Goal: Transaction & Acquisition: Purchase product/service

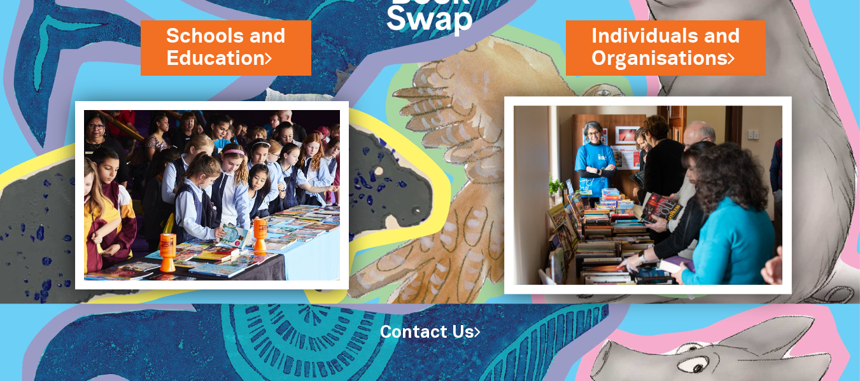
scroll to position [130, 0]
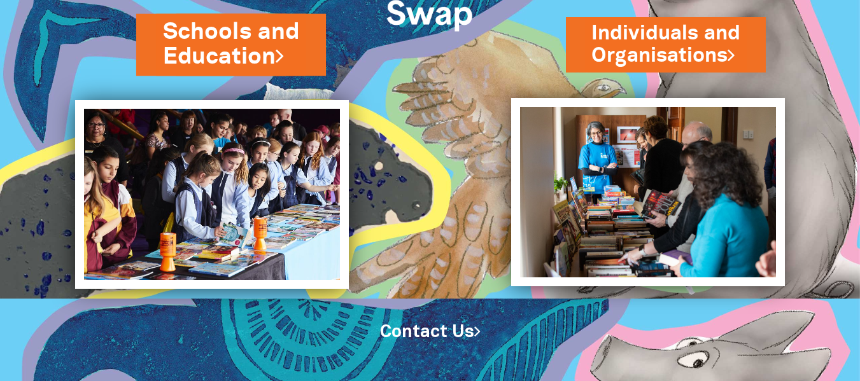
click at [246, 27] on link "Schools and Education" at bounding box center [231, 44] width 136 height 57
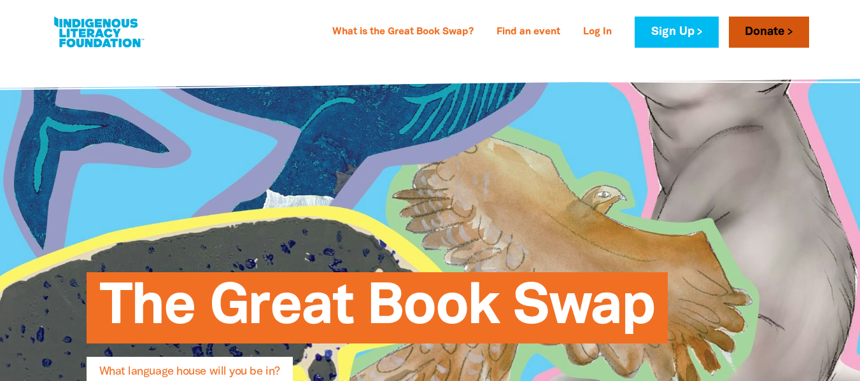
click at [763, 33] on link "Donate" at bounding box center [769, 32] width 80 height 31
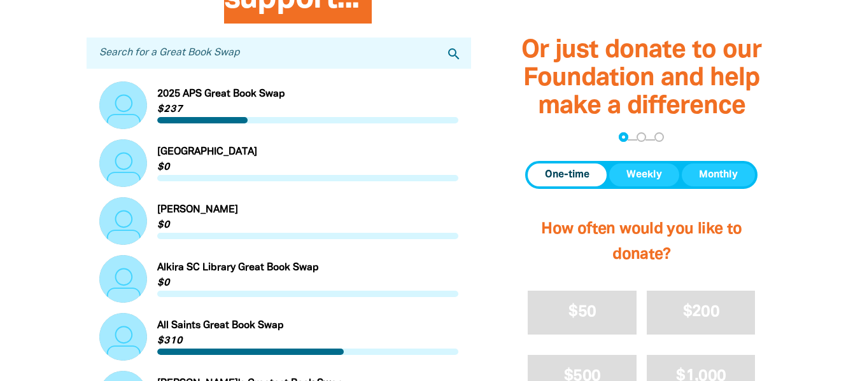
scroll to position [446, 0]
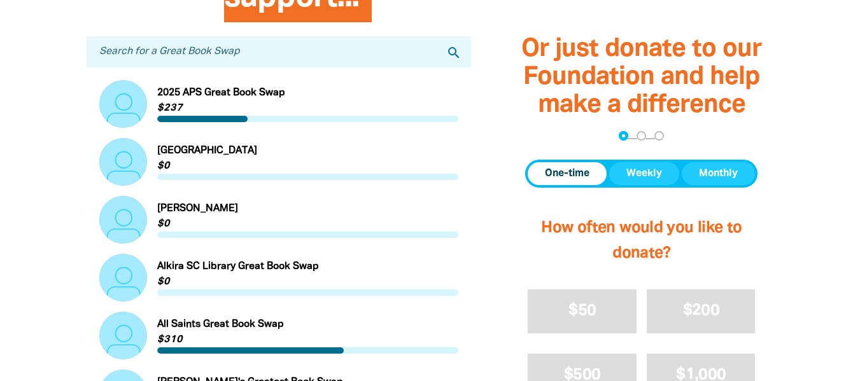
click at [539, 169] on span "Donation frequency" at bounding box center [567, 173] width 79 height 23
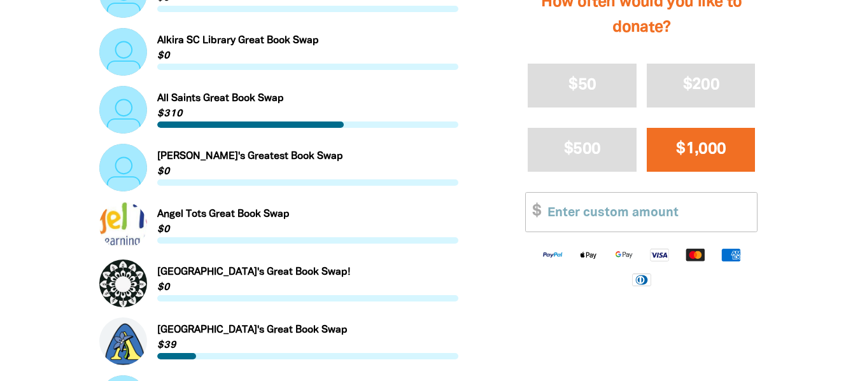
scroll to position [700, 0]
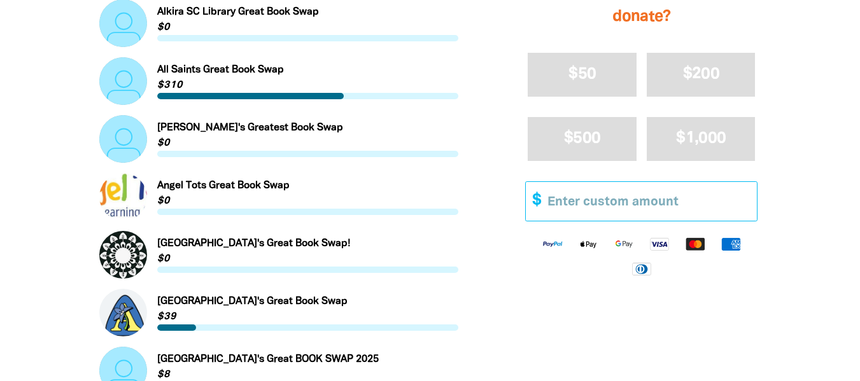
click at [614, 208] on input "Other Amount" at bounding box center [648, 201] width 218 height 39
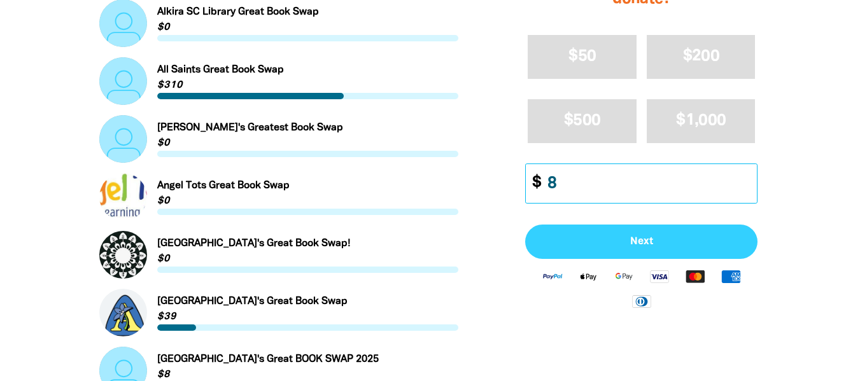
type input "8"
click at [675, 232] on button "Next" at bounding box center [641, 242] width 232 height 34
select select "AU"
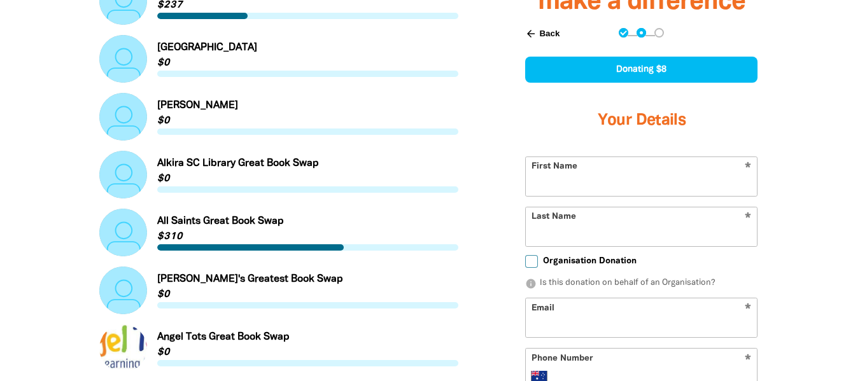
scroll to position [547, 0]
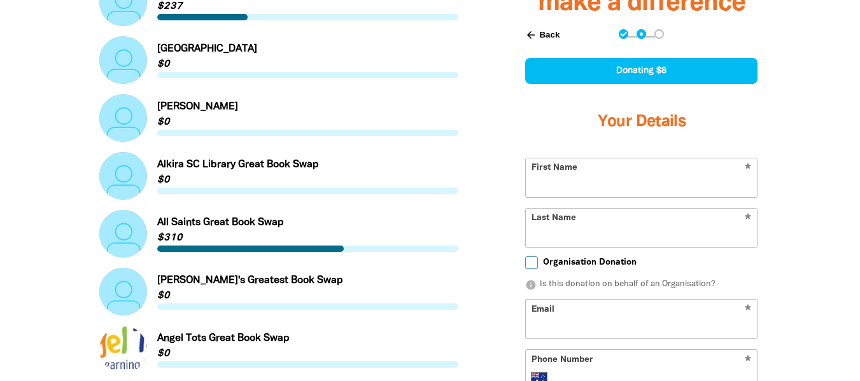
click at [779, 268] on div "Or just donate to our Foundation and help make a difference arrow_back Back Ste…" at bounding box center [641, 241] width 302 height 805
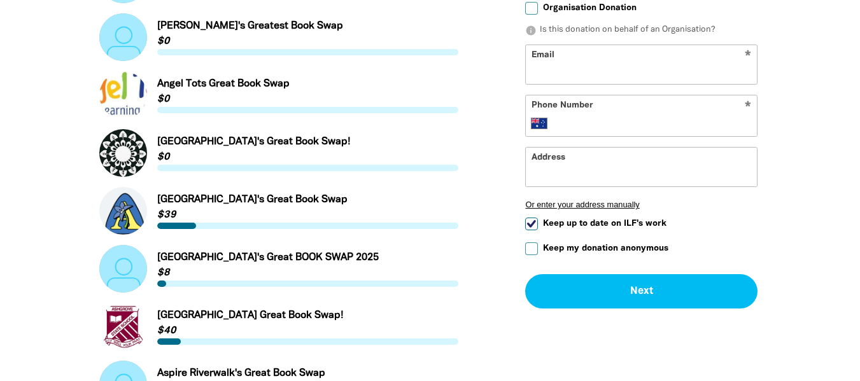
scroll to position [738, 0]
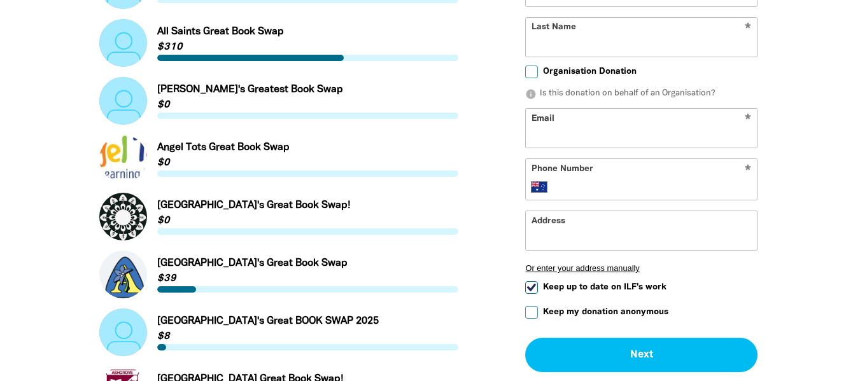
click at [541, 73] on label "Organisation Donation" at bounding box center [580, 72] width 111 height 13
click at [538, 73] on input "Organisation Donation" at bounding box center [531, 72] width 13 height 13
checkbox input "true"
select select "AU"
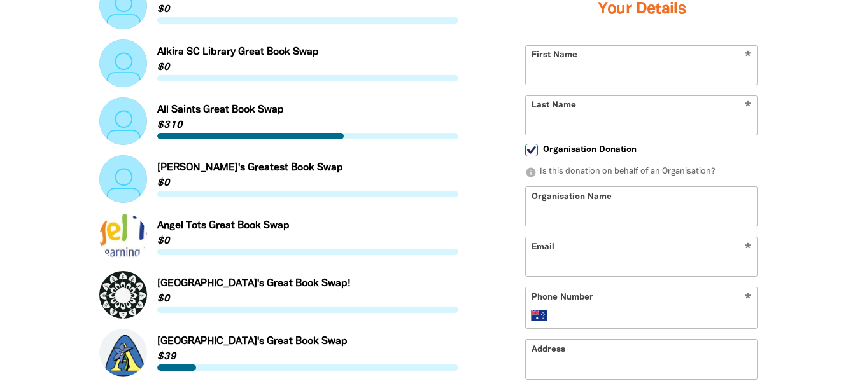
scroll to position [611, 0]
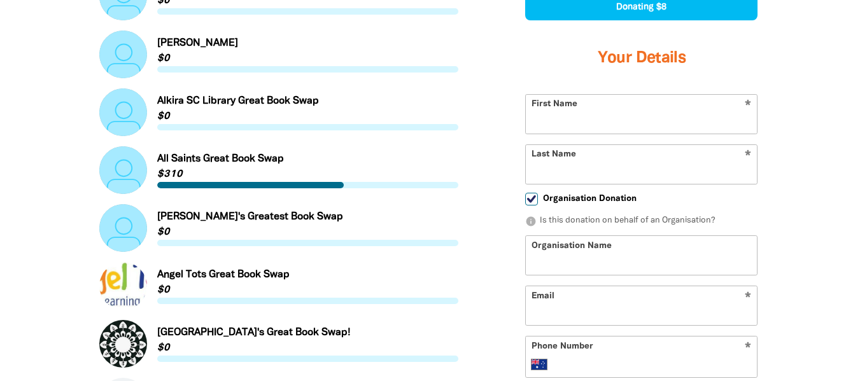
drag, startPoint x: 602, startPoint y: 262, endPoint x: 631, endPoint y: 260, distance: 29.3
click at [602, 262] on input "Organisation Name" at bounding box center [641, 256] width 231 height 39
type input "Bindarra Children's Day Care Centre"
type input "Carly"
type input "Sorensen"
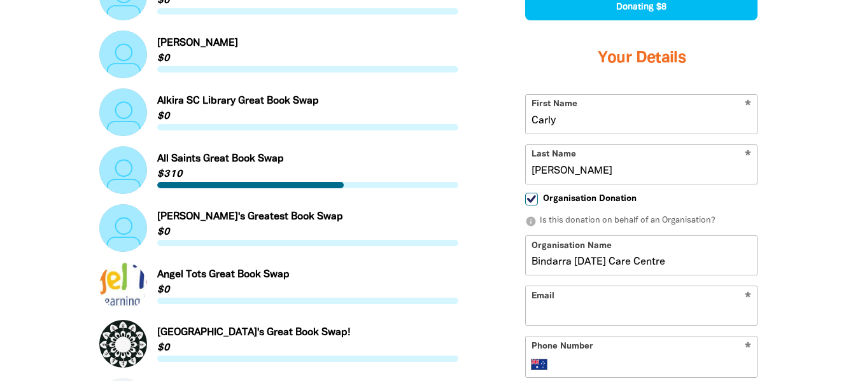
type input "admin@bindarra.com.au"
type input "+61 7 3282 4011"
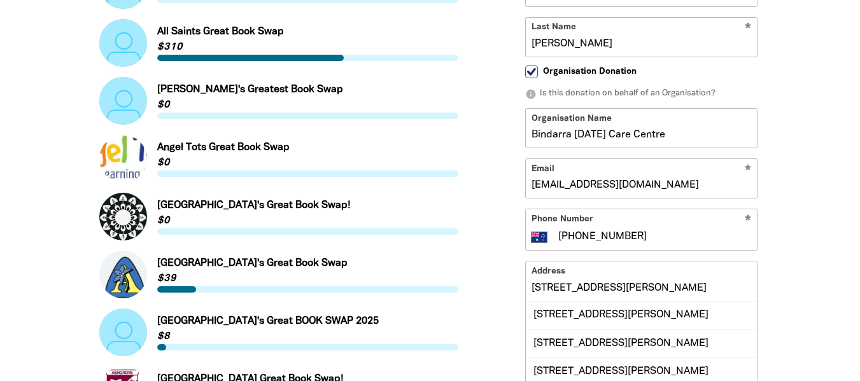
scroll to position [802, 0]
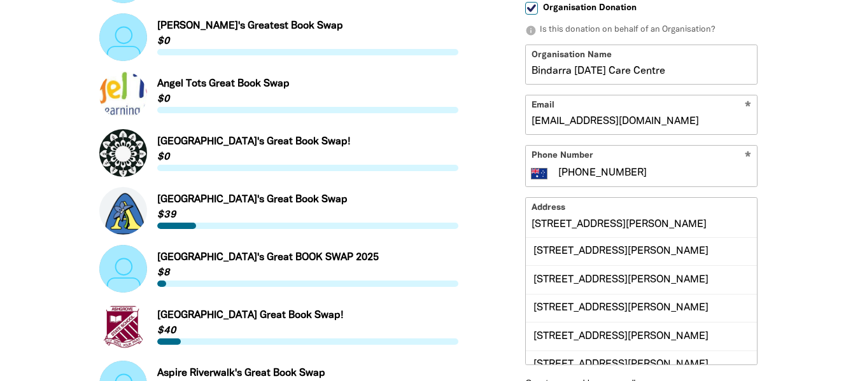
click at [588, 223] on input "18 Cole Street" at bounding box center [641, 218] width 231 height 39
drag, startPoint x: 734, startPoint y: 214, endPoint x: 743, endPoint y: 214, distance: 9.5
click at [735, 214] on input "18 Cole Street" at bounding box center [641, 218] width 231 height 39
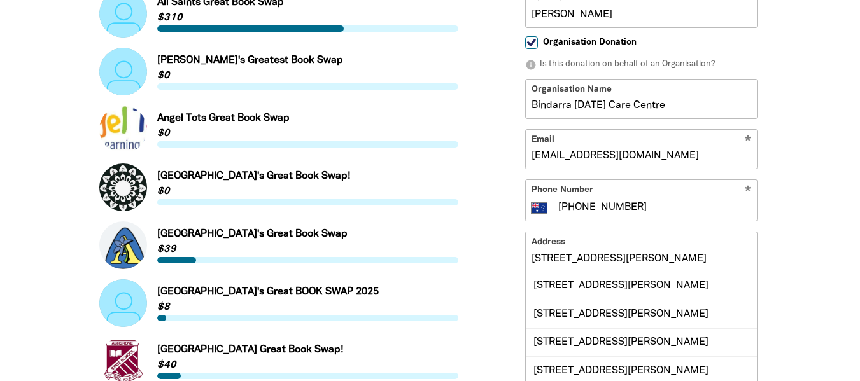
scroll to position [738, 0]
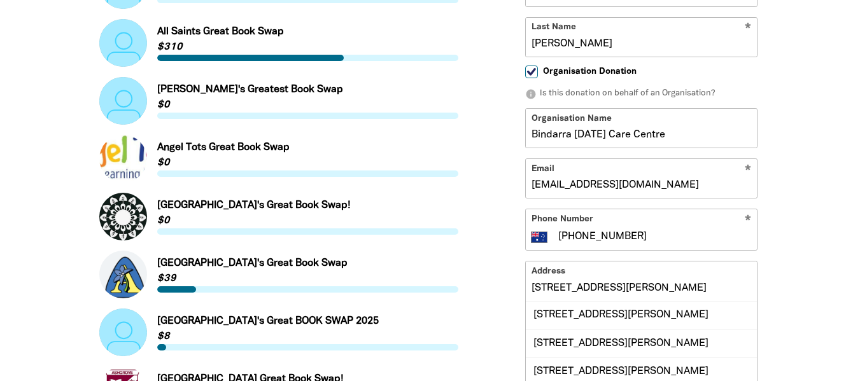
click at [800, 202] on div "Find a Great Book Swap to support... Search for a Great Book Swap search Link t…" at bounding box center [430, 315] width 764 height 1384
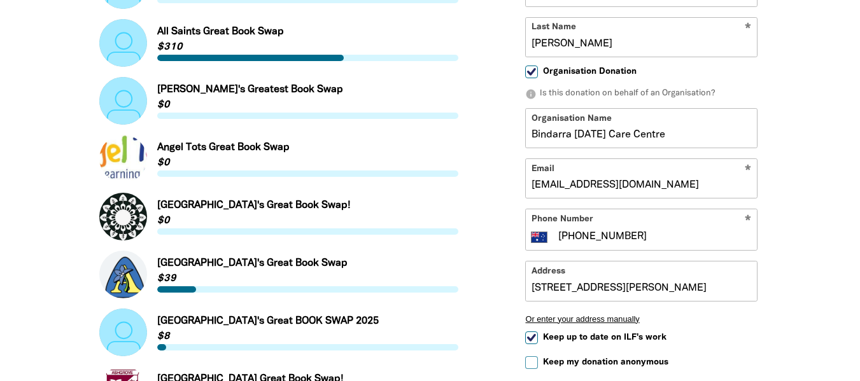
click at [588, 283] on input "18 Cole Street" at bounding box center [641, 281] width 231 height 39
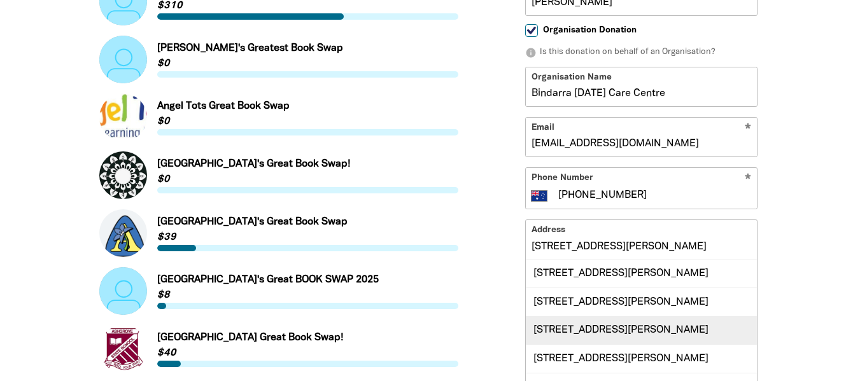
scroll to position [802, 0]
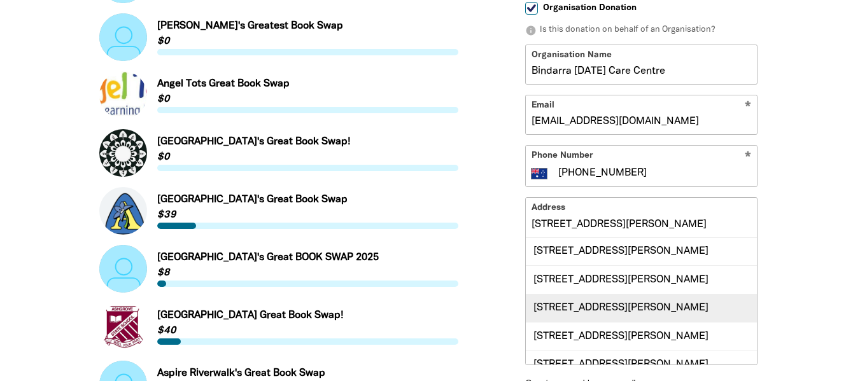
click at [621, 309] on div "18 Cole Street, BOOVAL QLD 4304" at bounding box center [641, 308] width 231 height 28
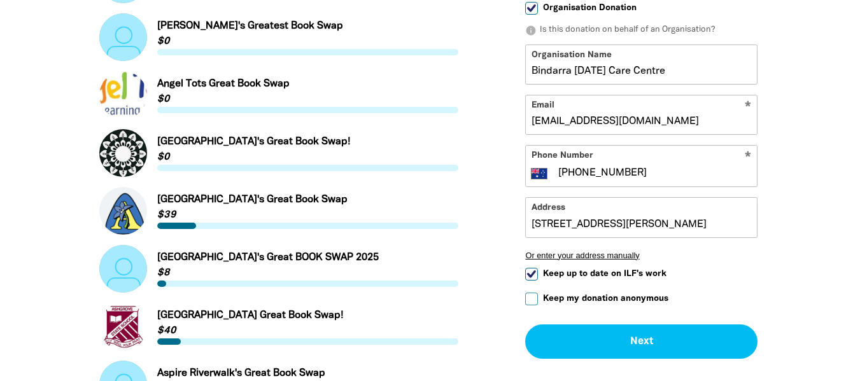
type input "18 Cole Street, BOOVAL QLD 4304"
click at [730, 257] on button "Or enter your address manually" at bounding box center [641, 256] width 232 height 10
select select "AU"
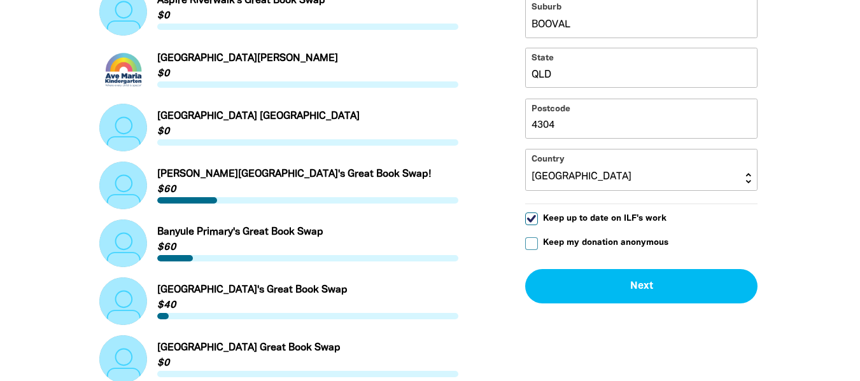
scroll to position [1184, 0]
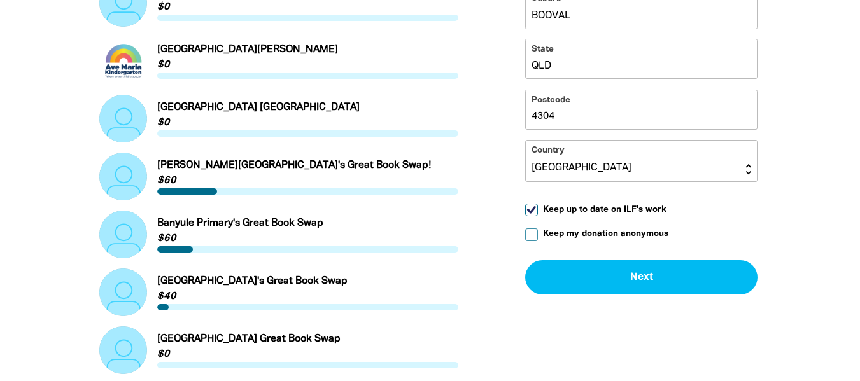
click at [535, 208] on input "Keep up to date on ILF's work" at bounding box center [531, 210] width 13 height 13
checkbox input "false"
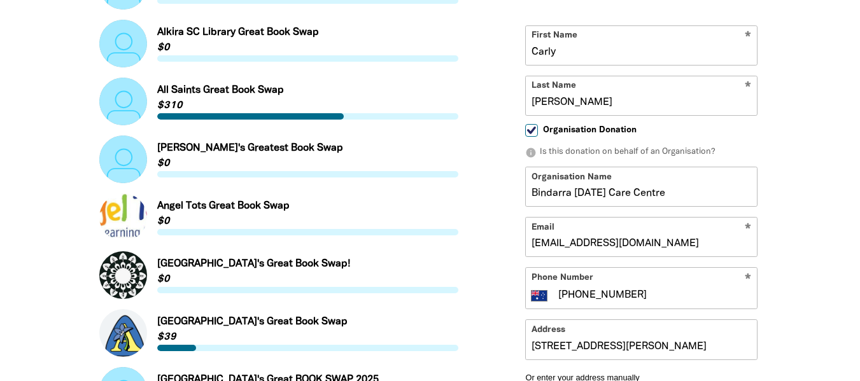
scroll to position [675, 0]
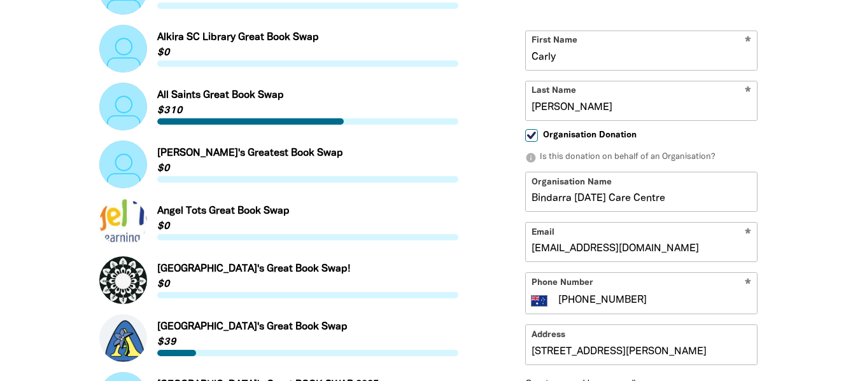
drag, startPoint x: 604, startPoint y: 95, endPoint x: 511, endPoint y: 95, distance: 92.9
click at [511, 95] on div "arrow_back Back Step 1 Step 2 Step 3 Donating $8 Your Details * First Name Carl…" at bounding box center [641, 352] width 264 height 936
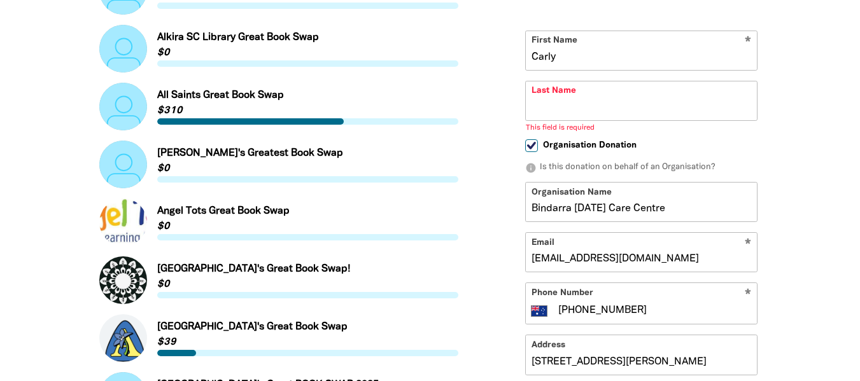
drag, startPoint x: 599, startPoint y: 50, endPoint x: 509, endPoint y: 53, distance: 89.8
click at [509, 53] on div "arrow_back Back Step 1 Step 2 Step 3 Donating $8 Your Details * First Name Carl…" at bounding box center [641, 357] width 264 height 947
click at [584, 62] on input "First Name" at bounding box center [641, 50] width 231 height 39
type input "Carly"
type input "Sorensen"
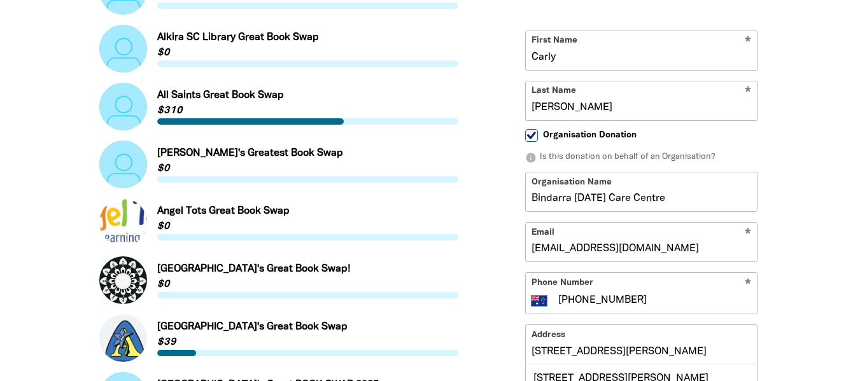
click at [845, 106] on div at bounding box center [430, 378] width 860 height 1384
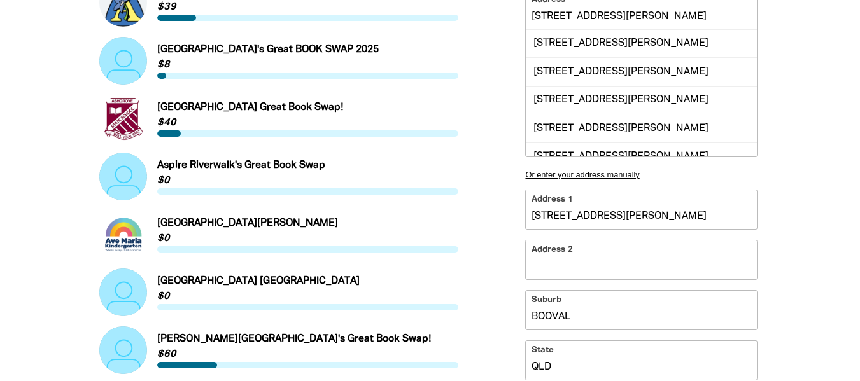
scroll to position [1057, 0]
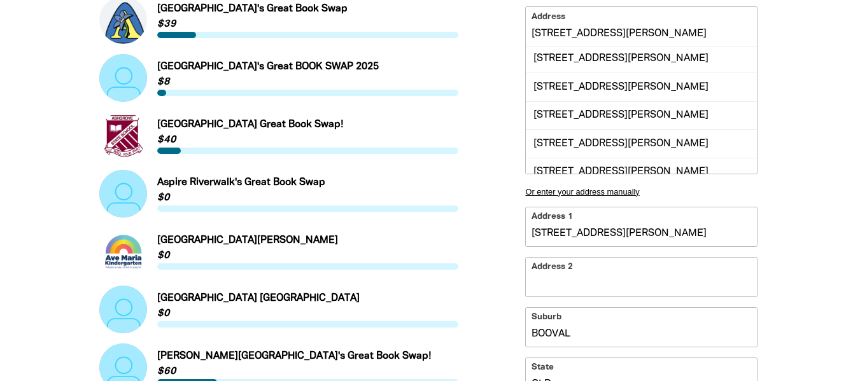
scroll to position [0, 0]
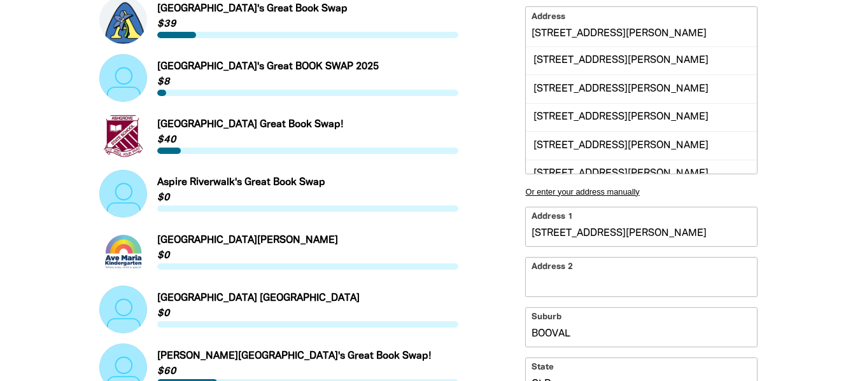
click at [821, 116] on div at bounding box center [430, 60] width 860 height 1384
click at [647, 116] on div "18 Cole Street, BOOVAL QLD 4304" at bounding box center [641, 117] width 231 height 28
type input "18 Cole Street, BOOVAL QLD 4304"
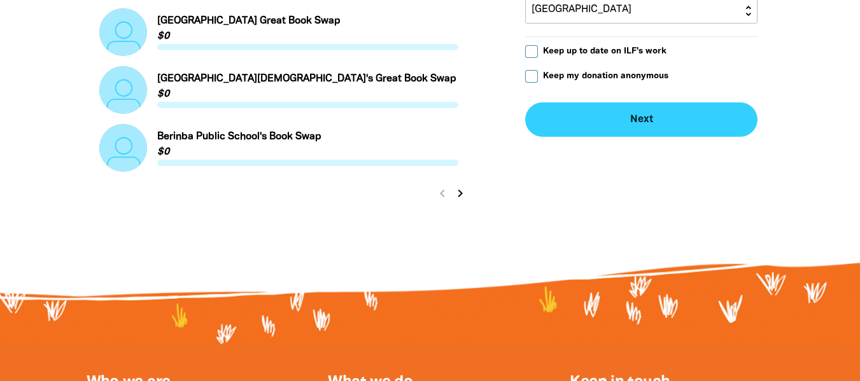
click at [633, 127] on button "Next chevron_right" at bounding box center [641, 119] width 232 height 34
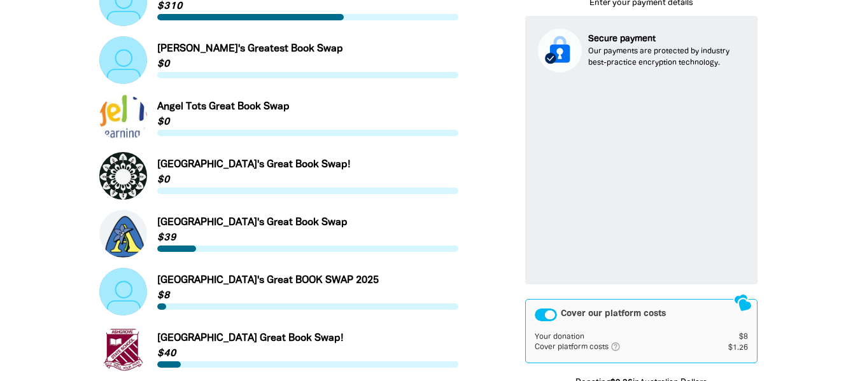
scroll to position [774, 0]
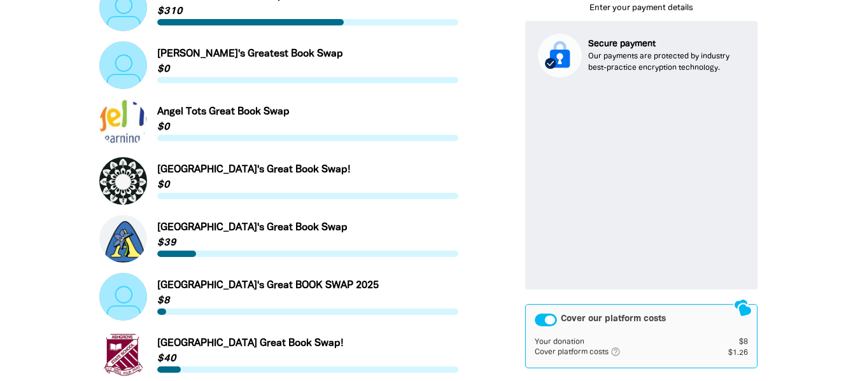
click at [786, 174] on div "Or just donate to our Foundation and help make a difference arrow_back Back Ste…" at bounding box center [641, 68] width 302 height 912
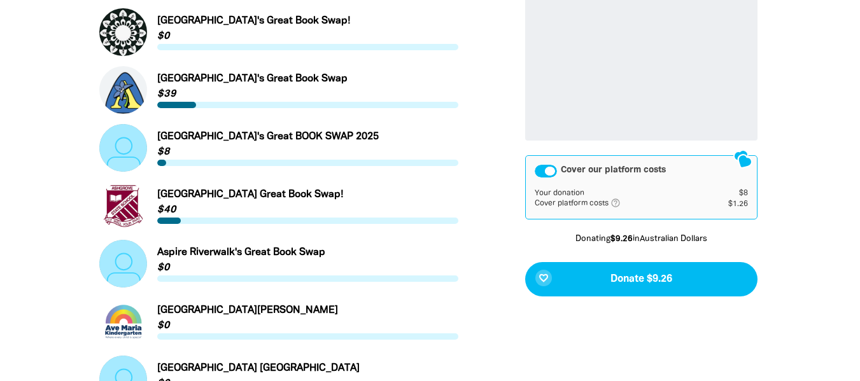
scroll to position [965, 0]
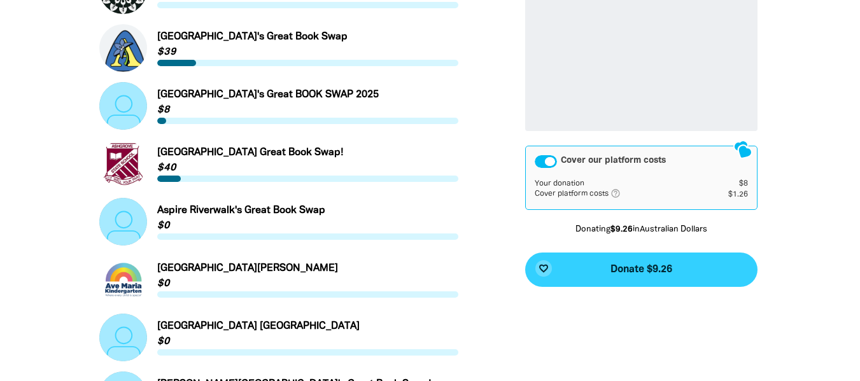
click at [606, 273] on button "favorite_border Donate $9.26" at bounding box center [641, 270] width 232 height 34
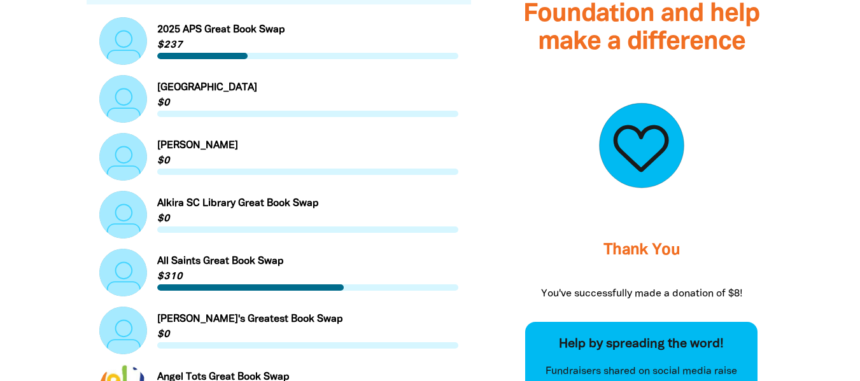
scroll to position [453, 0]
